Goal: Navigation & Orientation: Understand site structure

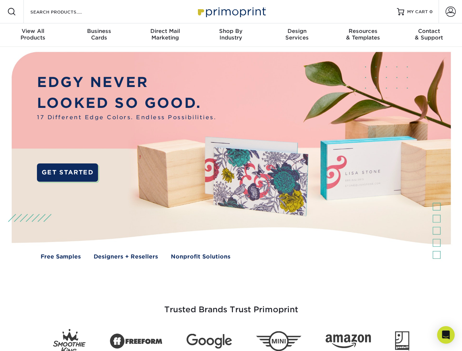
click at [231, 175] on img at bounding box center [230, 161] width 457 height 228
click at [12, 12] on span at bounding box center [11, 11] width 9 height 9
click at [450, 12] on span at bounding box center [450, 12] width 10 height 10
click at [33, 35] on div "View All Products" at bounding box center [33, 34] width 66 height 13
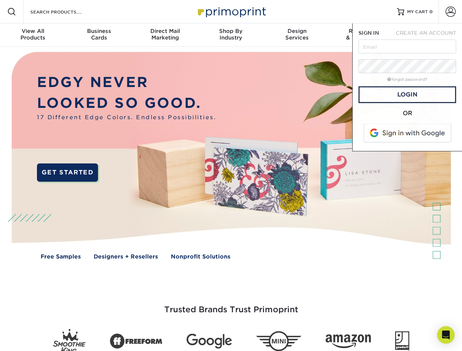
click at [99, 35] on div "Business Cards" at bounding box center [99, 34] width 66 height 13
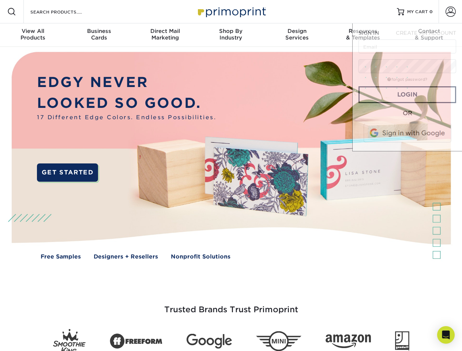
click at [165, 35] on div "Direct Mail Marketing" at bounding box center [165, 34] width 66 height 13
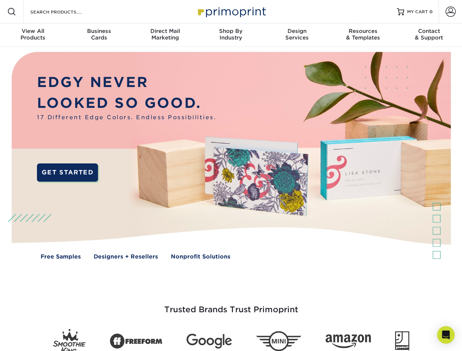
click at [231, 35] on div "Shop By Industry" at bounding box center [231, 34] width 66 height 13
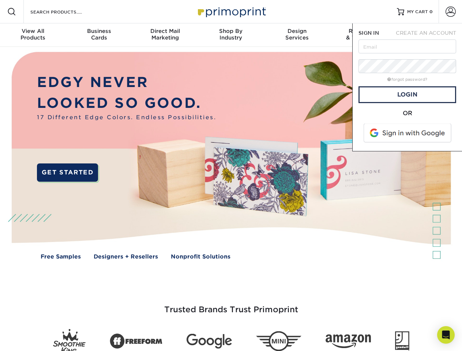
click at [297, 35] on div "Design Services" at bounding box center [297, 34] width 66 height 13
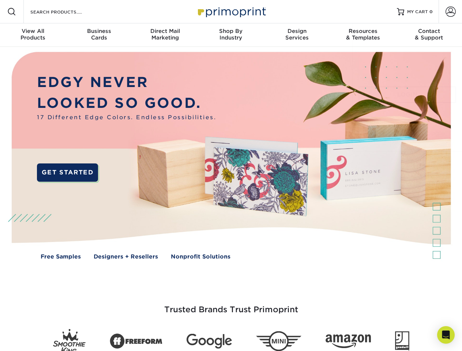
click at [363, 35] on span "SIGN IN" at bounding box center [368, 33] width 20 height 6
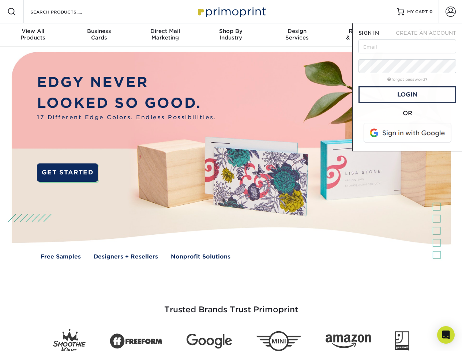
click at [429, 35] on div "Contact & Support" at bounding box center [429, 34] width 66 height 13
